Goal: Communication & Community: Participate in discussion

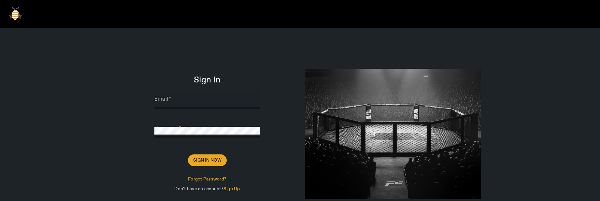
click at [198, 102] on input "Email" at bounding box center [207, 102] width 106 height 8
paste input "[PERSON_NAME][EMAIL_ADDRESS][DOMAIN_NAME]"
type input "[PERSON_NAME][EMAIL_ADDRESS][DOMAIN_NAME]"
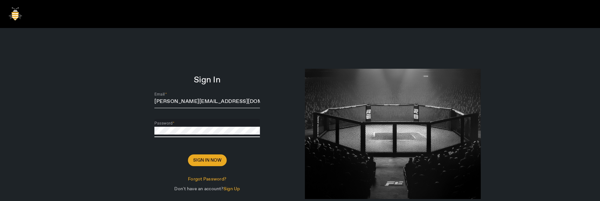
click at [188, 154] on button "Sign In Now" at bounding box center [207, 160] width 39 height 12
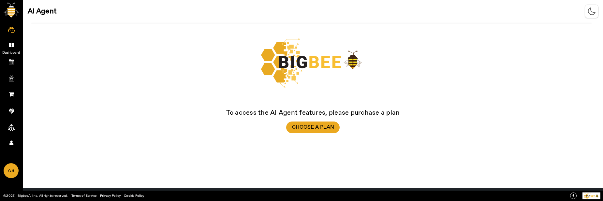
click at [10, 42] on link "Dashboard" at bounding box center [11, 44] width 23 height 16
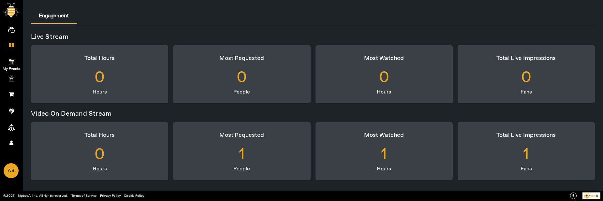
click at [12, 62] on icon at bounding box center [11, 62] width 5 height 6
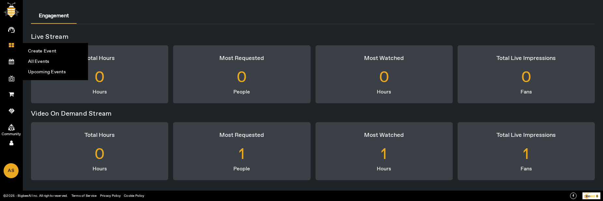
click at [13, 128] on icon at bounding box center [11, 127] width 7 height 7
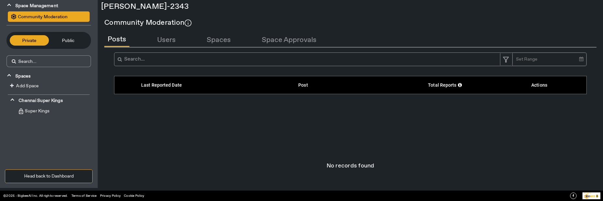
click at [64, 45] on button "Public" at bounding box center [68, 40] width 39 height 10
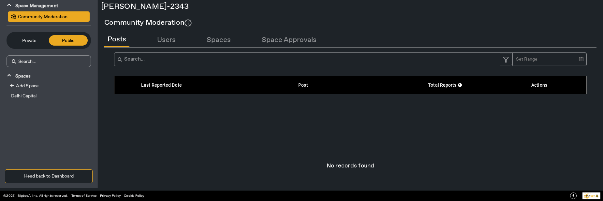
click at [40, 38] on span "Private" at bounding box center [29, 40] width 33 height 7
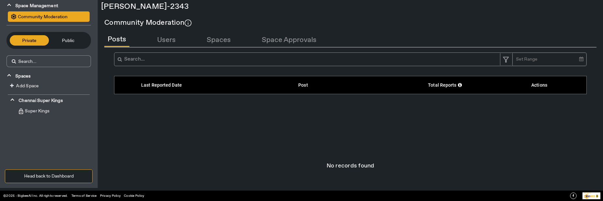
click at [50, 13] on button "Community Moderation" at bounding box center [49, 16] width 82 height 10
click at [65, 17] on div "Community Moderation" at bounding box center [41, 16] width 51 height 7
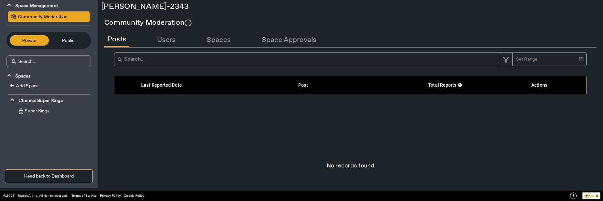
click at [65, 17] on div "Community Moderation" at bounding box center [41, 16] width 51 height 7
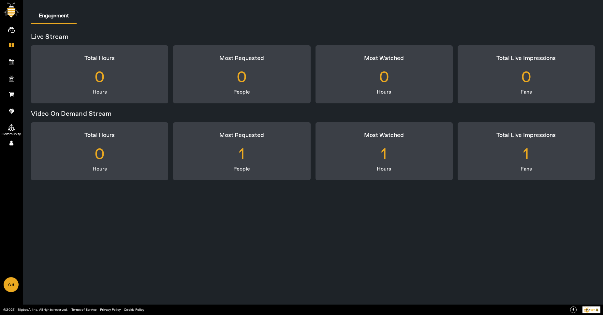
click at [15, 126] on span at bounding box center [11, 127] width 12 height 7
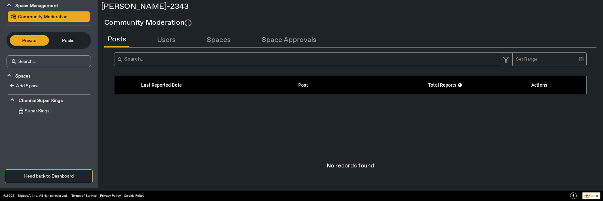
click at [46, 87] on div "Add Space" at bounding box center [49, 86] width 82 height 8
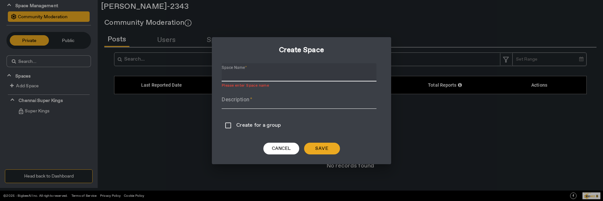
click at [281, 78] on input "Space Name" at bounding box center [298, 75] width 155 height 8
drag, startPoint x: 236, startPoint y: 75, endPoint x: 192, endPoint y: 77, distance: 44.7
click at [192, 77] on div "Create Space Space Name check_oct_3 Description Create for a group Cancel Save" at bounding box center [301, 100] width 603 height 201
type input "space_oct_3"
click at [328, 87] on div at bounding box center [298, 84] width 155 height 7
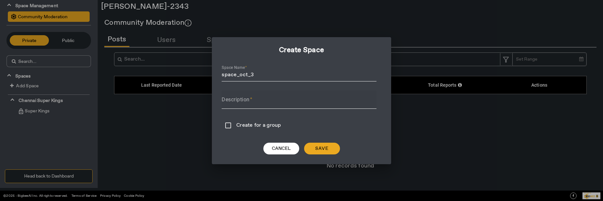
click at [301, 103] on input "Description" at bounding box center [298, 102] width 155 height 8
type input "s"
type input "desc"
click at [330, 138] on div "Cancel Save" at bounding box center [301, 145] width 160 height 18
click at [328, 147] on span "Save" at bounding box center [322, 148] width 14 height 7
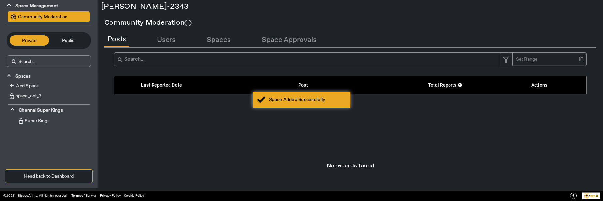
click at [157, 151] on div "No records found" at bounding box center [350, 166] width 492 height 130
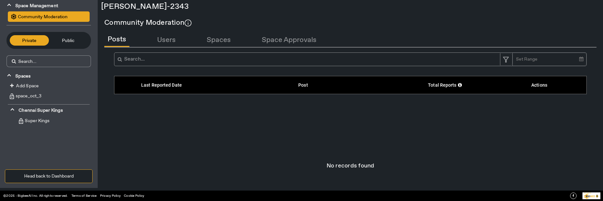
click at [69, 44] on button "Public" at bounding box center [68, 40] width 39 height 10
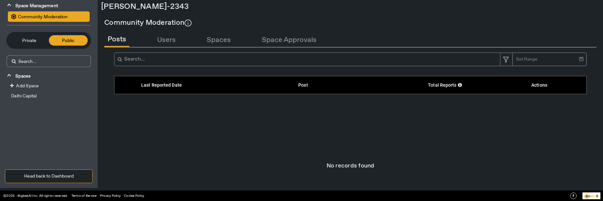
click at [46, 84] on div "Add Space" at bounding box center [49, 86] width 82 height 8
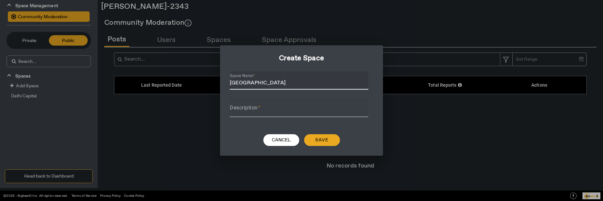
type input "[GEOGRAPHIC_DATA]"
click at [239, 110] on mat-label "Description" at bounding box center [244, 108] width 28 height 6
click at [239, 110] on input "Description" at bounding box center [299, 111] width 138 height 8
type input "dec"
click at [320, 138] on span "Save" at bounding box center [322, 140] width 14 height 7
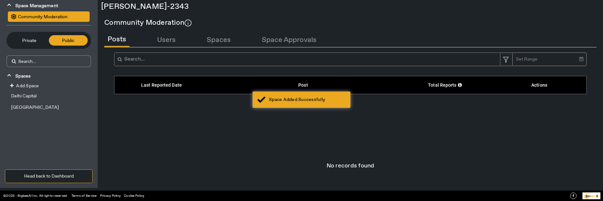
click at [37, 46] on div "Private Public" at bounding box center [49, 40] width 84 height 17
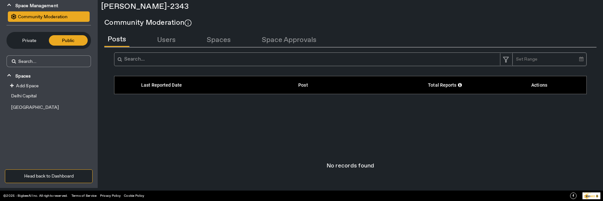
click at [26, 42] on span "Private" at bounding box center [29, 40] width 33 height 7
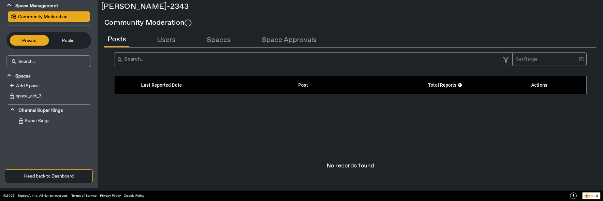
click at [65, 44] on button "Public" at bounding box center [68, 40] width 39 height 10
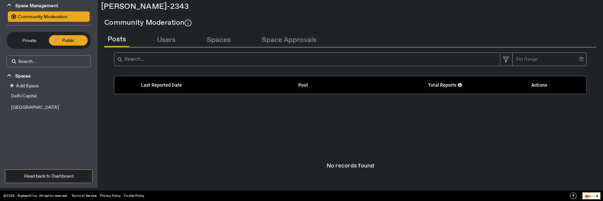
click at [27, 43] on span "Private" at bounding box center [29, 40] width 33 height 7
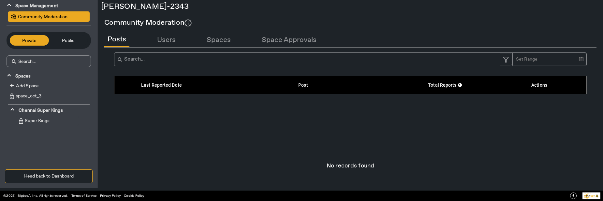
click at [34, 84] on span "Add Space" at bounding box center [27, 86] width 23 height 6
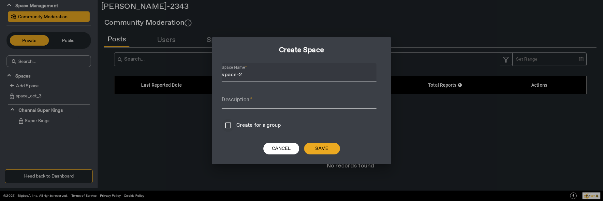
type input "space-2"
click at [230, 126] on input "Create for a group" at bounding box center [227, 125] width 13 height 13
checkbox input "true"
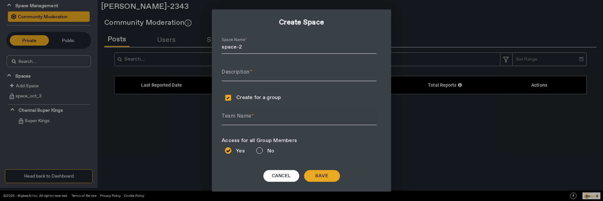
click at [249, 119] on mat-label "Team Name" at bounding box center [236, 116] width 30 height 6
click at [249, 119] on input "Team Name" at bounding box center [298, 119] width 155 height 8
click at [259, 130] on span "Chennai Super Kings" at bounding box center [253, 132] width 53 height 7
type input "Chennai Super Kings"
click at [290, 77] on input "Description" at bounding box center [298, 75] width 155 height 8
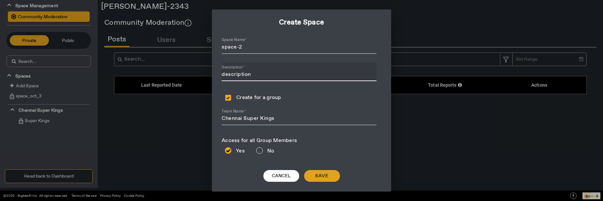
type input "description"
click at [331, 181] on span at bounding box center [322, 176] width 36 height 16
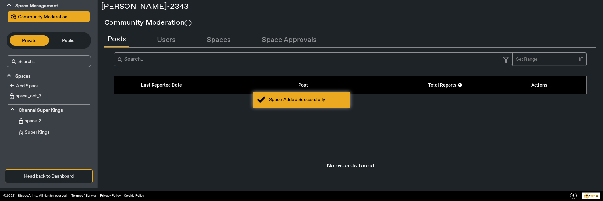
click at [192, 155] on div "No records found" at bounding box center [350, 166] width 492 height 130
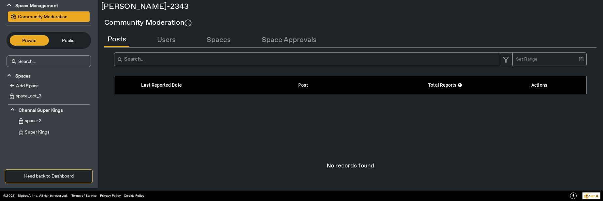
click at [8, 3] on span at bounding box center [9, 6] width 3 height 7
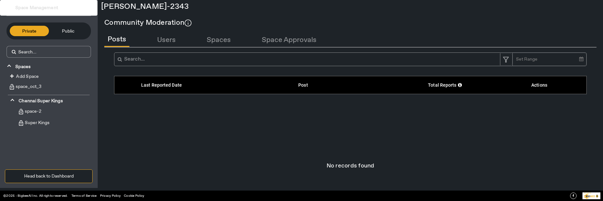
click at [10, 6] on mat-expansion-panel-header "Space Management" at bounding box center [48, 8] width 97 height 16
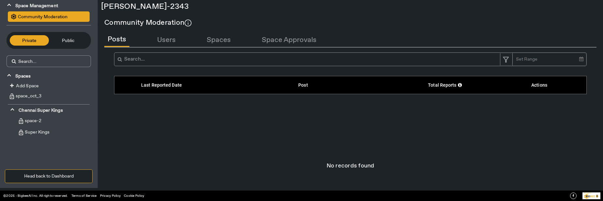
click at [30, 18] on div "Community Moderation" at bounding box center [41, 16] width 51 height 7
click at [59, 18] on div "Community Moderation" at bounding box center [41, 16] width 51 height 7
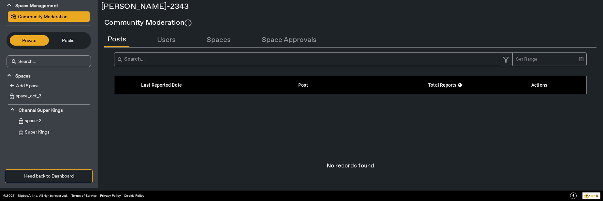
click at [41, 135] on span "Super Kings" at bounding box center [36, 132] width 26 height 7
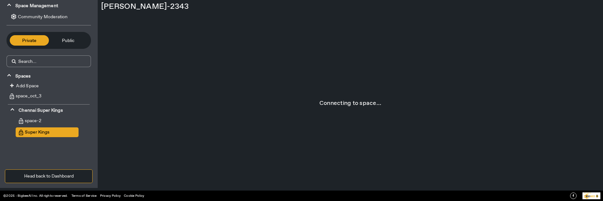
click at [50, 153] on div "Loading..." at bounding box center [301, 100] width 603 height 201
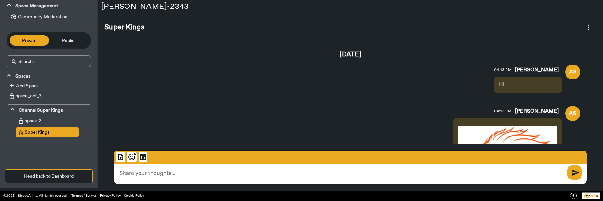
click at [62, 177] on button "Head back to Dashboard" at bounding box center [49, 176] width 88 height 14
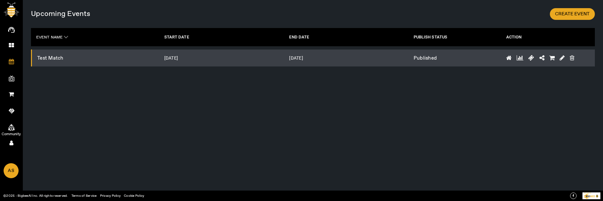
click at [12, 127] on icon at bounding box center [11, 127] width 7 height 7
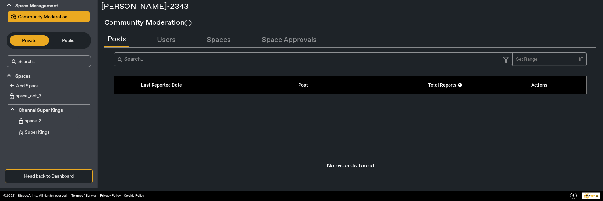
click at [216, 40] on button "Spaces" at bounding box center [218, 40] width 31 height 14
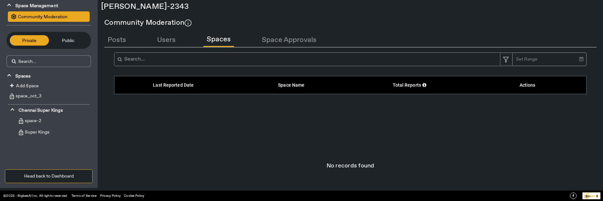
click at [291, 35] on button "Space Approvals" at bounding box center [288, 40] width 61 height 14
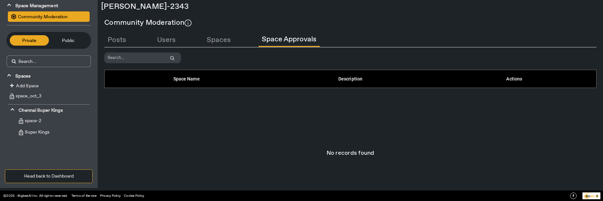
click at [68, 41] on span "Public" at bounding box center [68, 40] width 33 height 7
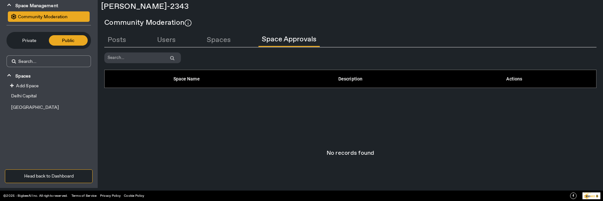
click at [64, 93] on button "Delhi Capital" at bounding box center [47, 96] width 78 height 10
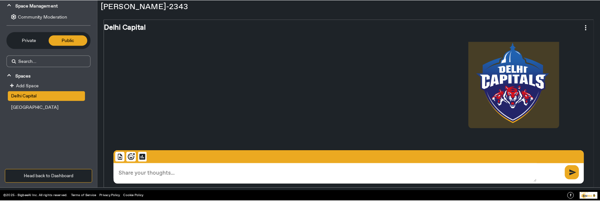
scroll to position [43, 0]
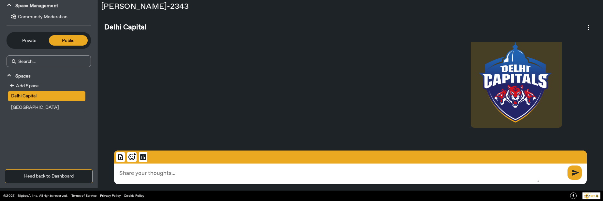
click at [141, 73] on div "AS [PERSON_NAME] 04:14 PM" at bounding box center [350, 76] width 466 height 110
click at [25, 40] on span "Private" at bounding box center [29, 40] width 33 height 7
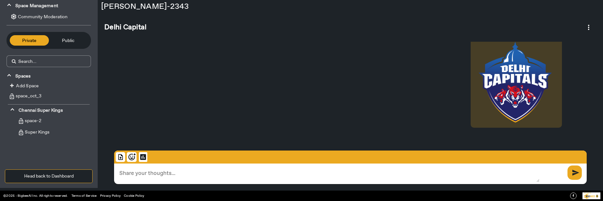
click at [69, 40] on span "Public" at bounding box center [68, 40] width 33 height 7
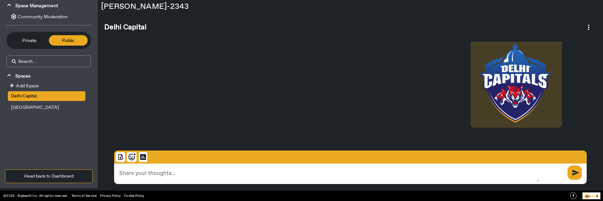
click at [38, 45] on button "Private" at bounding box center [29, 40] width 39 height 10
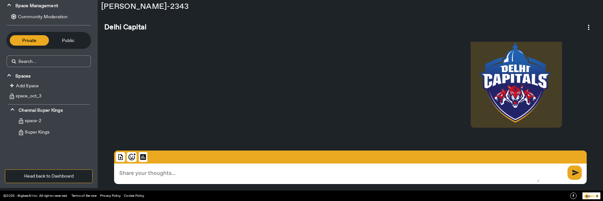
click at [58, 179] on button "Head back to Dashboard" at bounding box center [49, 176] width 88 height 14
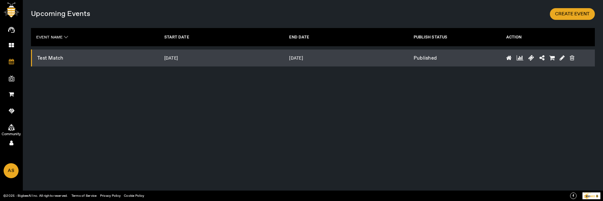
click at [13, 131] on span "Community" at bounding box center [12, 134] width 38 height 10
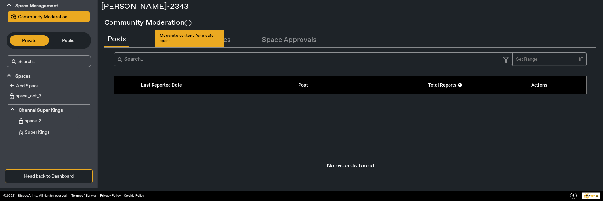
click at [191, 23] on img at bounding box center [187, 23] width 7 height 7
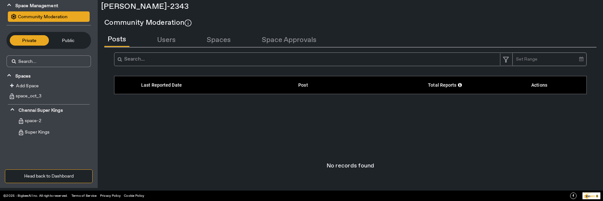
click at [91, 177] on button "Head back to Dashboard" at bounding box center [49, 176] width 88 height 14
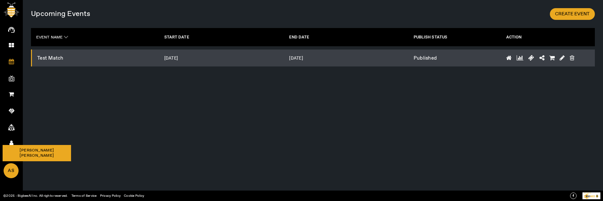
click at [13, 169] on span "AS" at bounding box center [11, 171] width 14 height 14
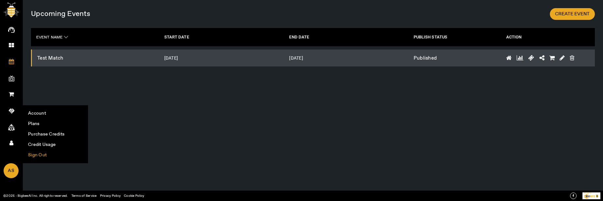
click at [44, 156] on li "Sign Out" at bounding box center [55, 155] width 64 height 10
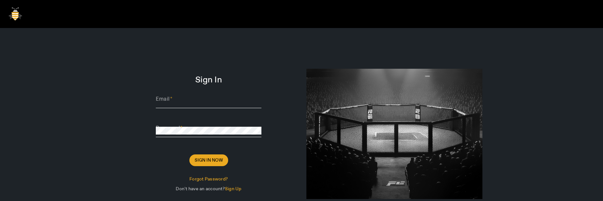
type input "[PERSON_NAME][EMAIL_ADDRESS][DOMAIN_NAME]"
